Goal: Task Accomplishment & Management: Manage account settings

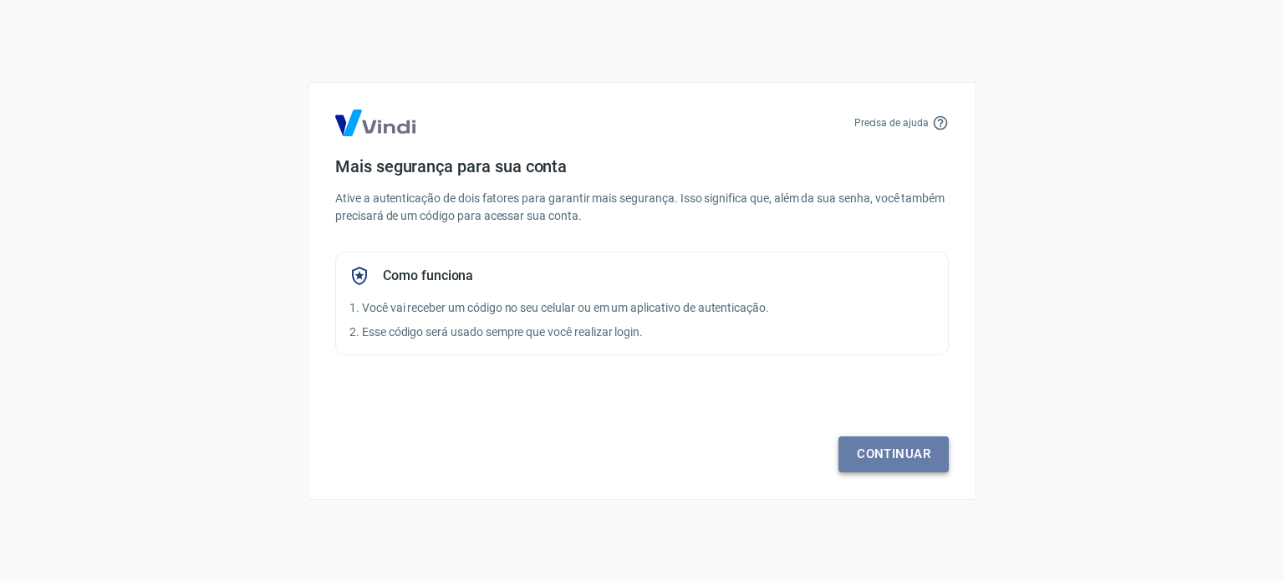
click at [878, 457] on link "Continuar" at bounding box center [893, 453] width 110 height 35
